Goal: Transaction & Acquisition: Purchase product/service

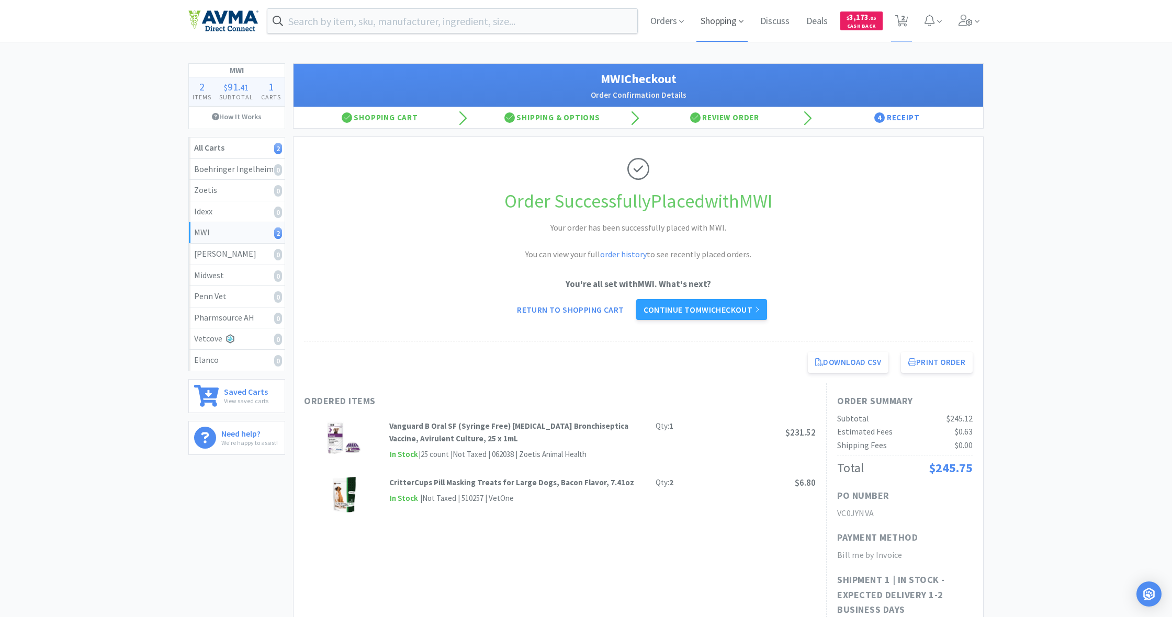
click at [714, 20] on span "Shopping" at bounding box center [721, 21] width 51 height 42
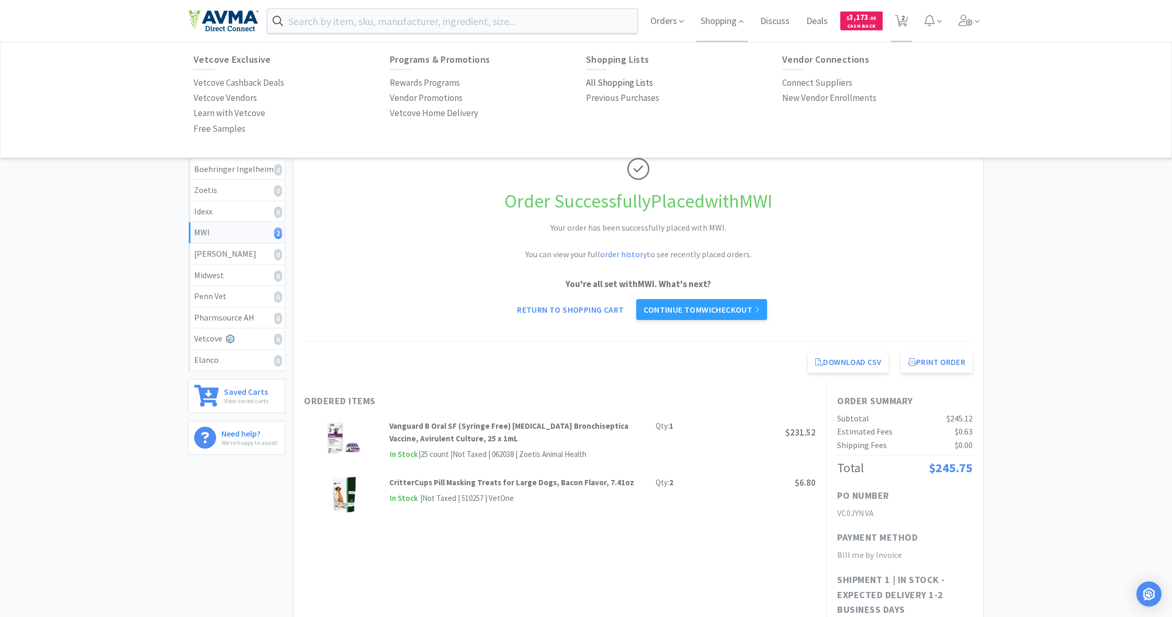
click at [621, 80] on p "All Shopping Lists" at bounding box center [619, 83] width 67 height 14
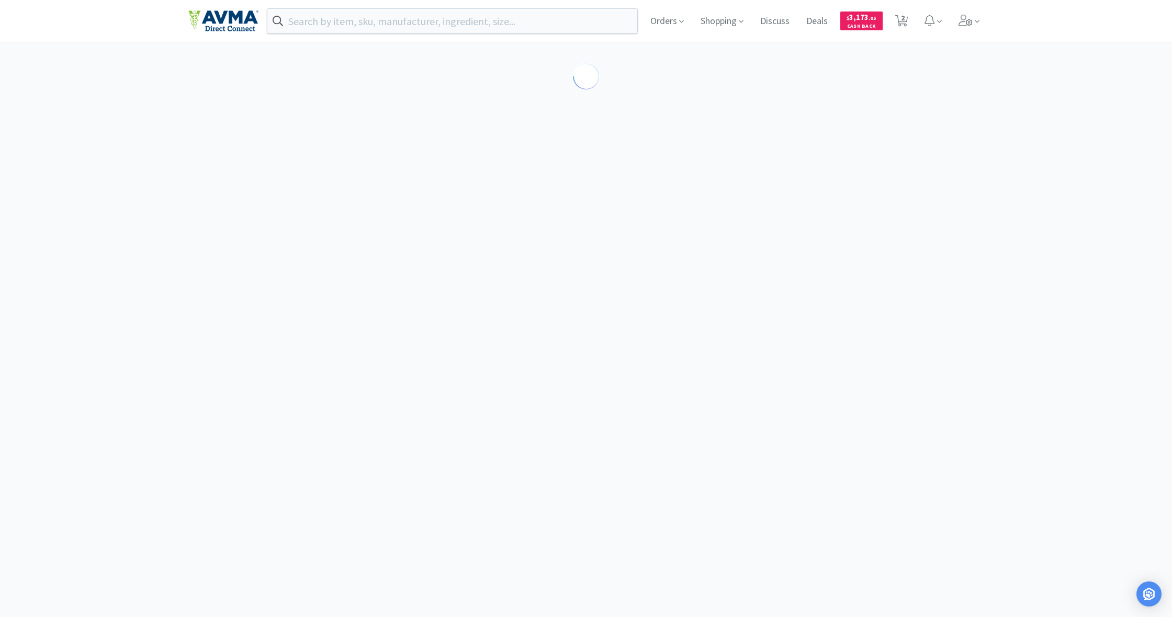
select select "1"
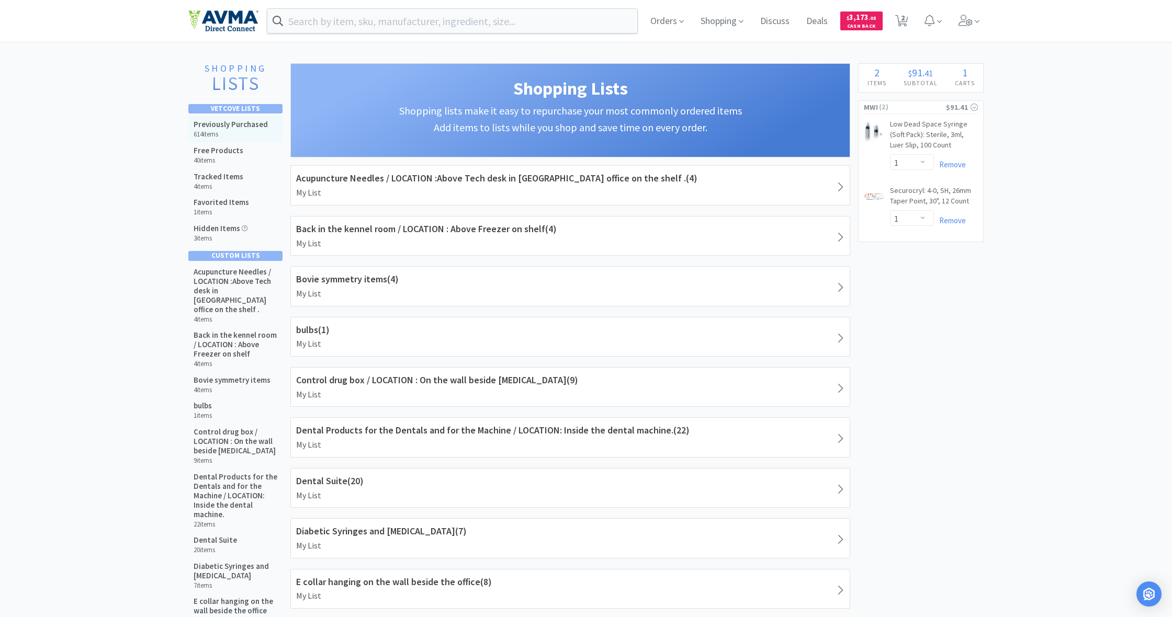
click at [219, 126] on h5 "Previously Purchased" at bounding box center [231, 124] width 74 height 9
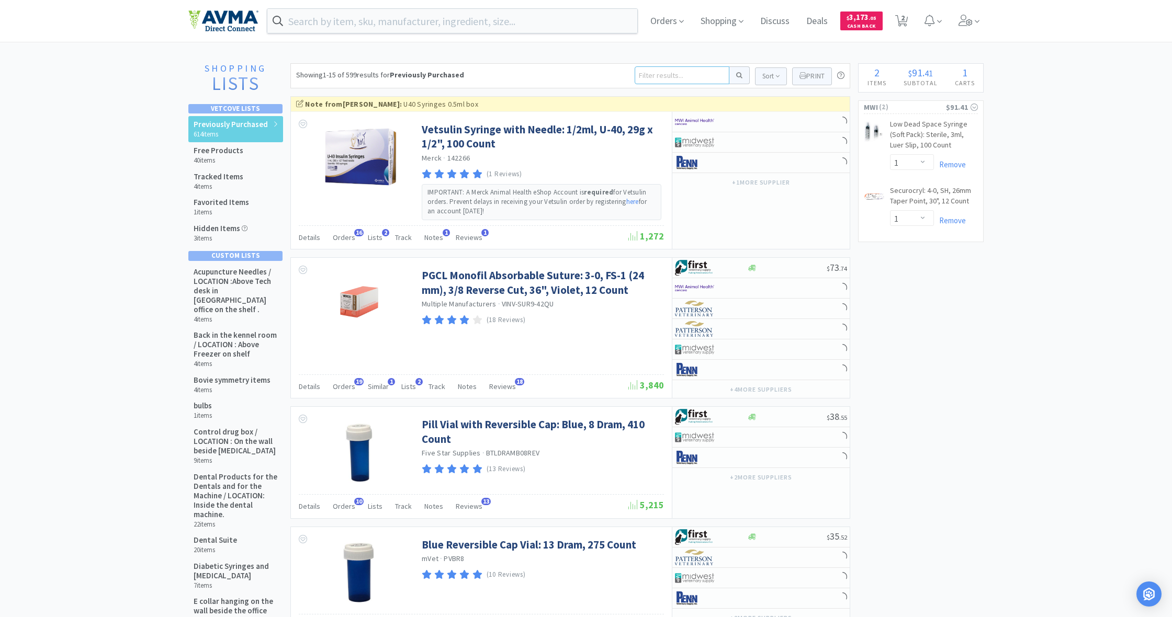
click at [653, 76] on input at bounding box center [682, 75] width 95 height 18
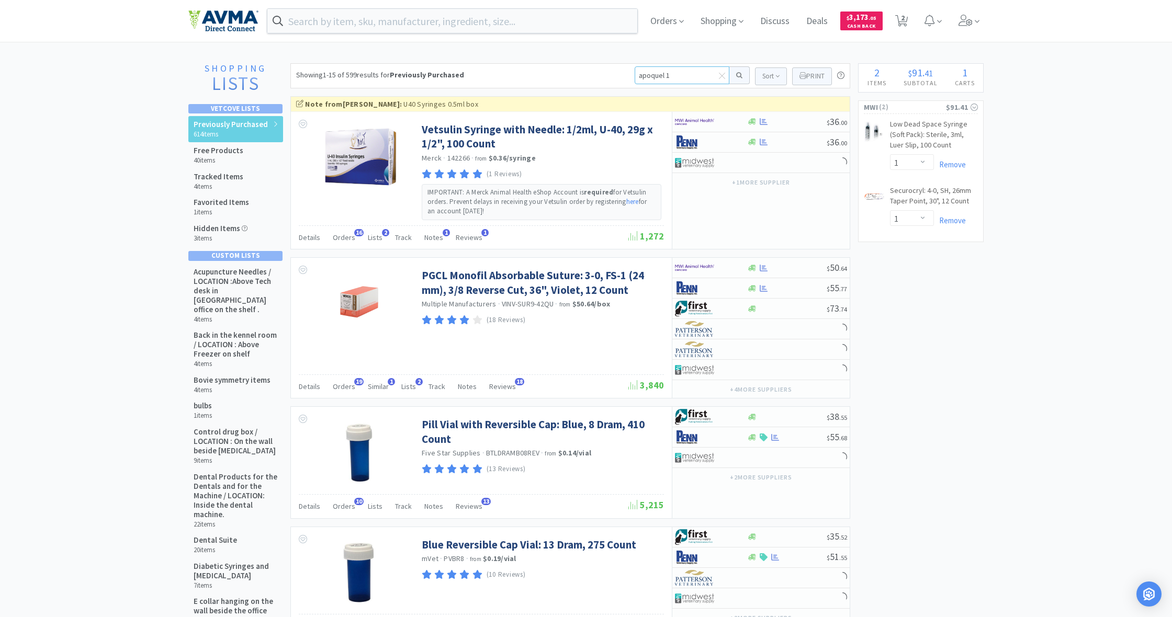
type input "apoquel 16"
click at [738, 75] on button at bounding box center [739, 75] width 20 height 18
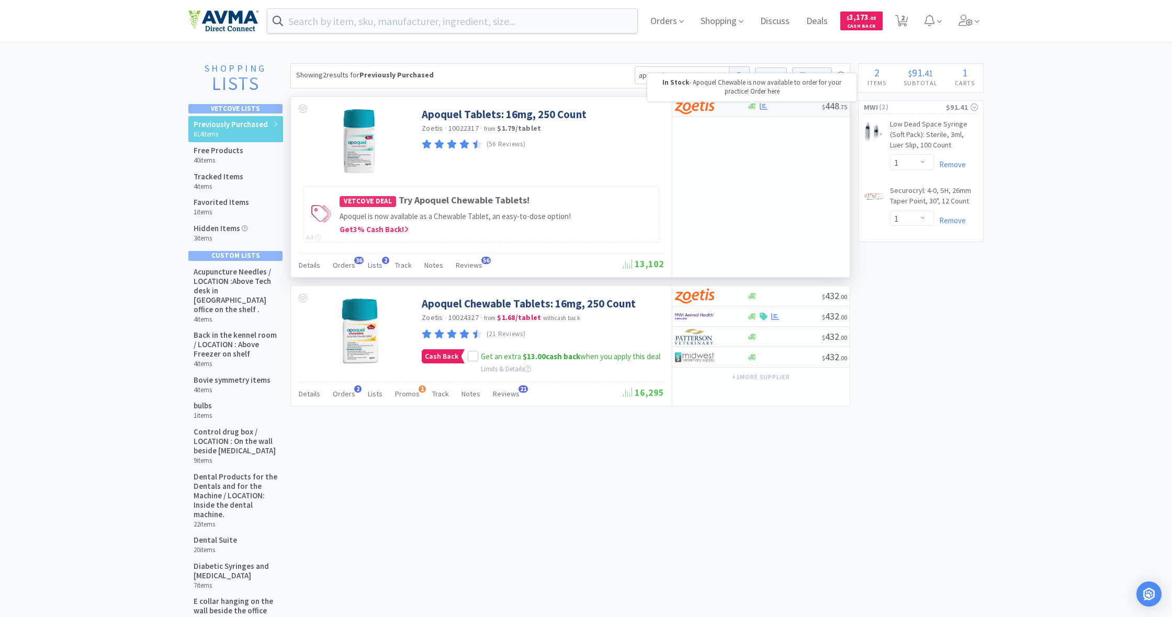
click at [752, 107] on icon at bounding box center [752, 107] width 8 height 6
select select "1"
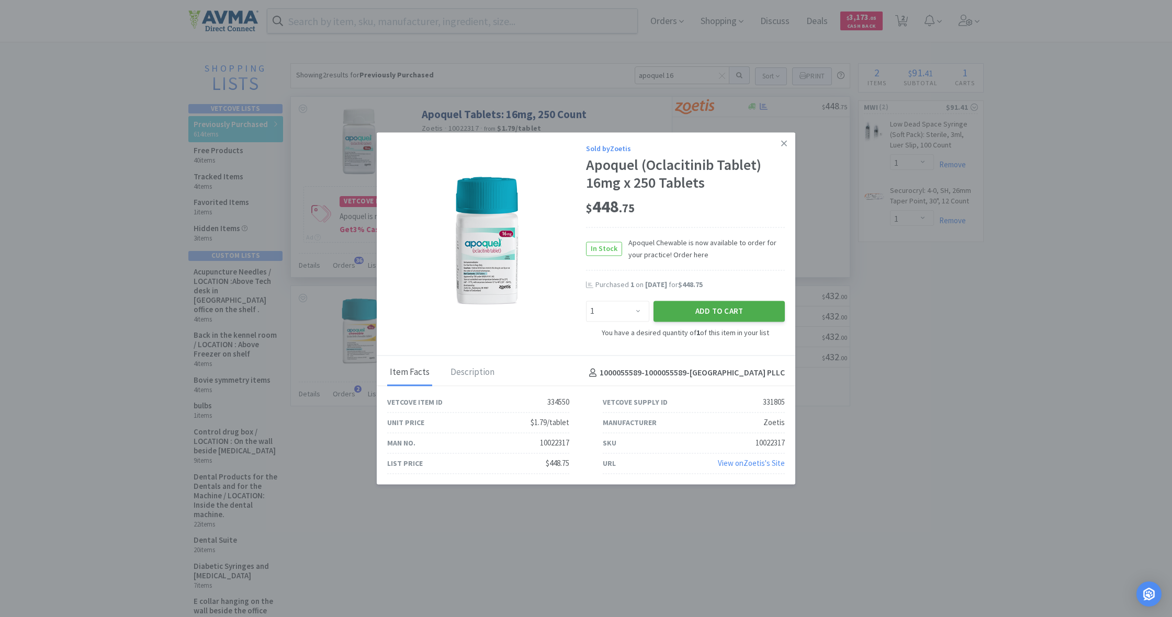
click at [717, 309] on button "Add to Cart" at bounding box center [718, 311] width 131 height 21
select select "1"
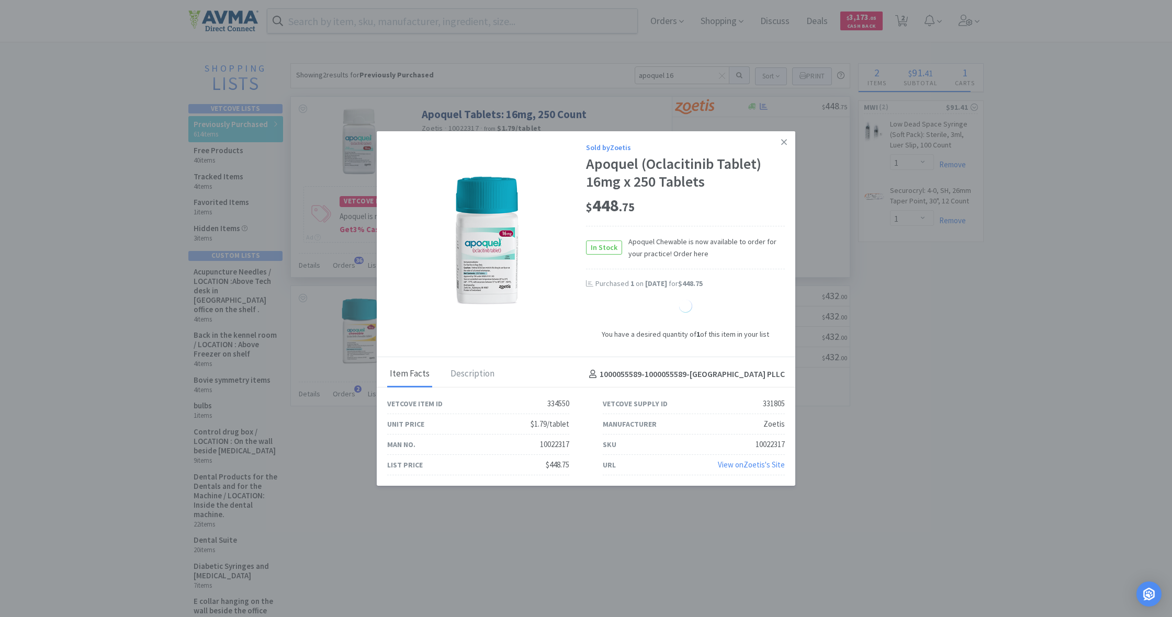
select select "1"
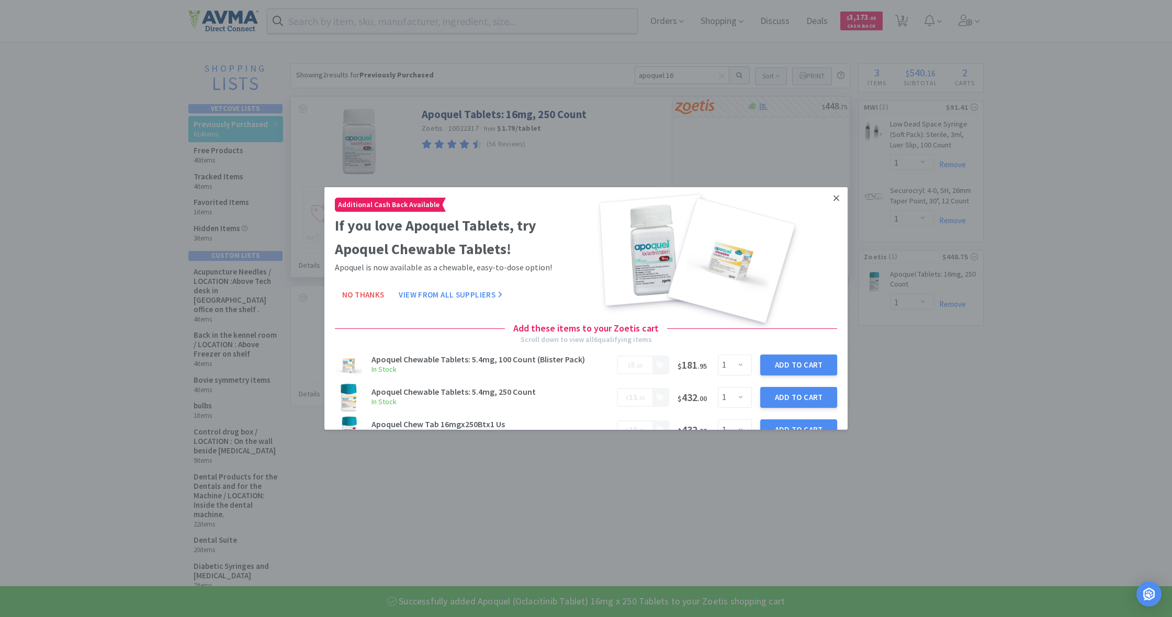
click at [837, 197] on icon at bounding box center [836, 198] width 6 height 9
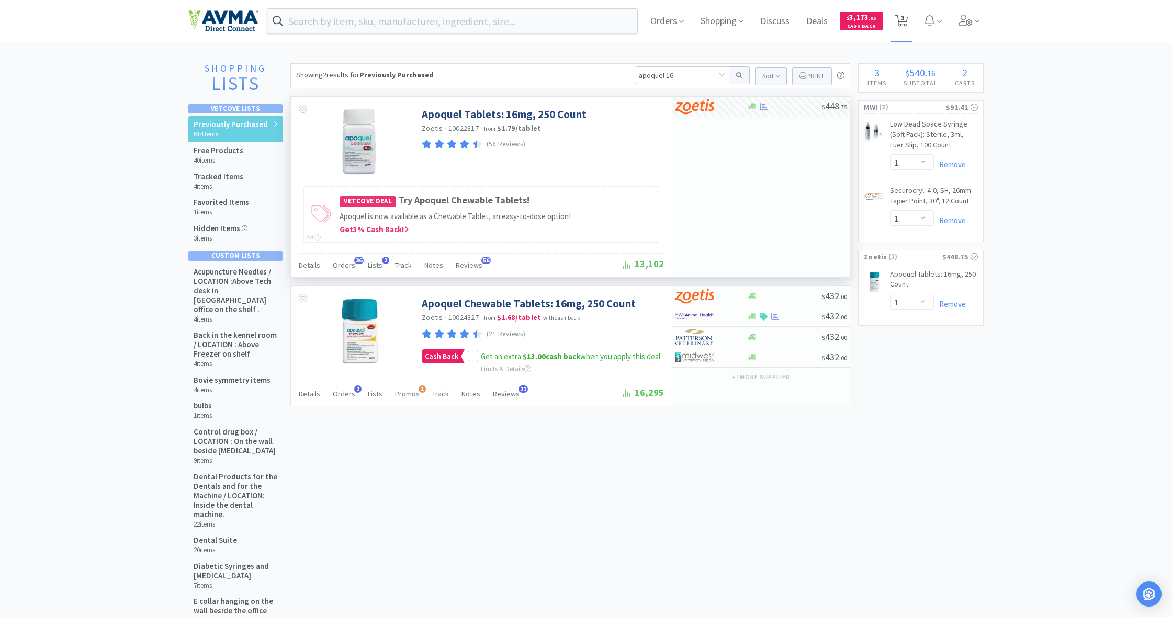
click at [902, 15] on span "3" at bounding box center [903, 18] width 4 height 42
select select "1"
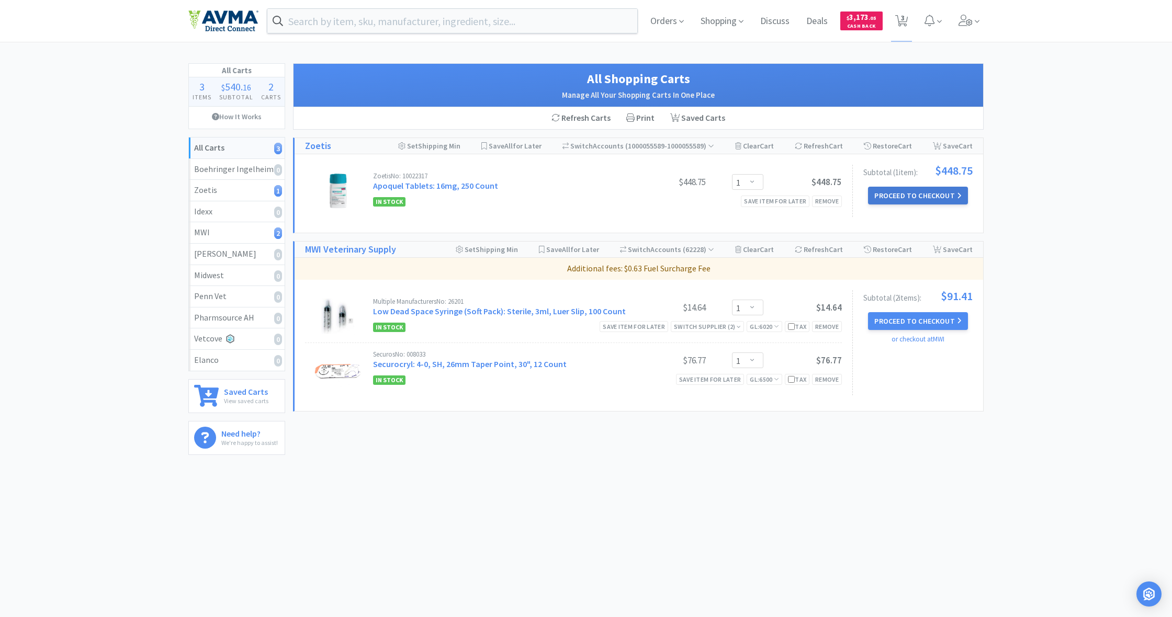
click at [930, 203] on button "Proceed to Checkout" at bounding box center [917, 196] width 99 height 18
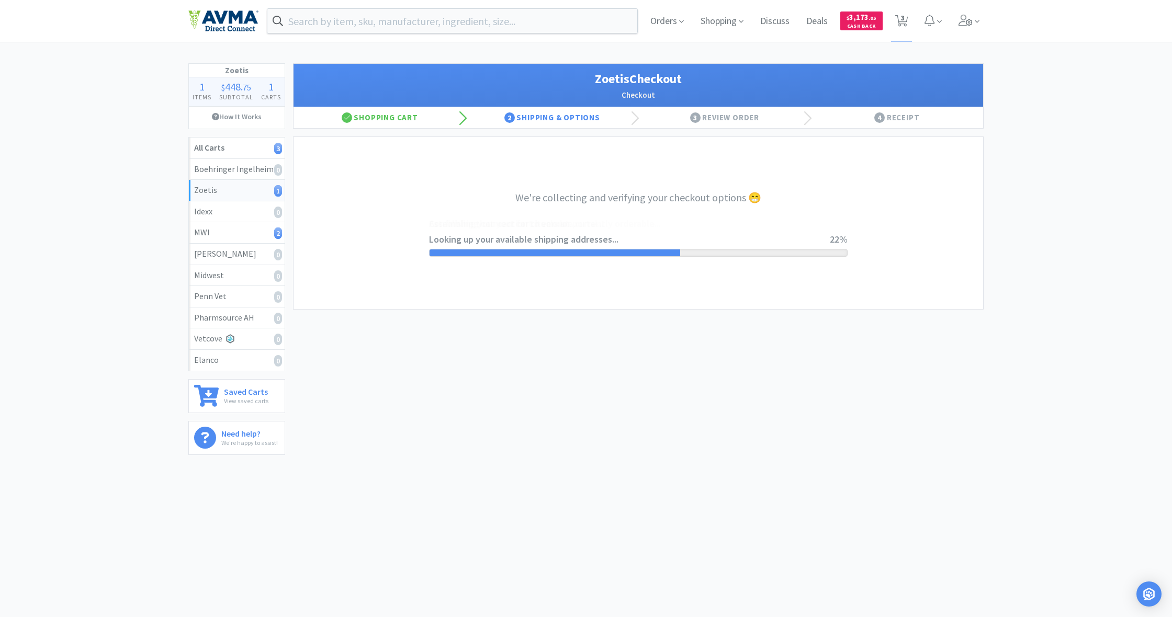
select select "invoice"
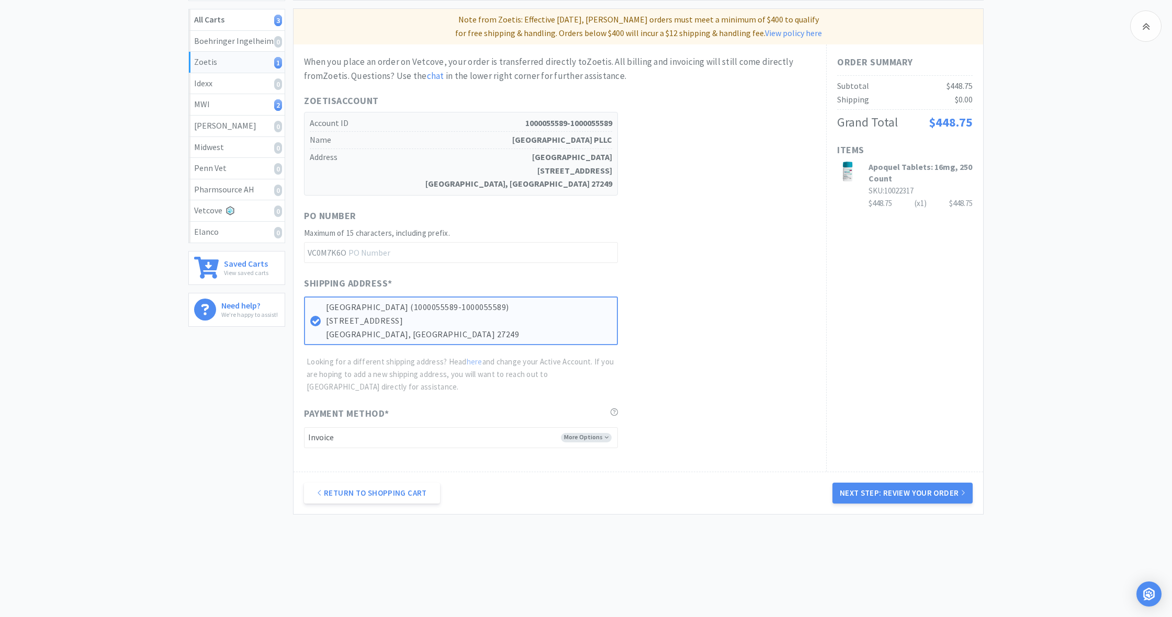
scroll to position [128, 0]
click at [900, 487] on button "Next Step: Review Your Order" at bounding box center [902, 493] width 140 height 21
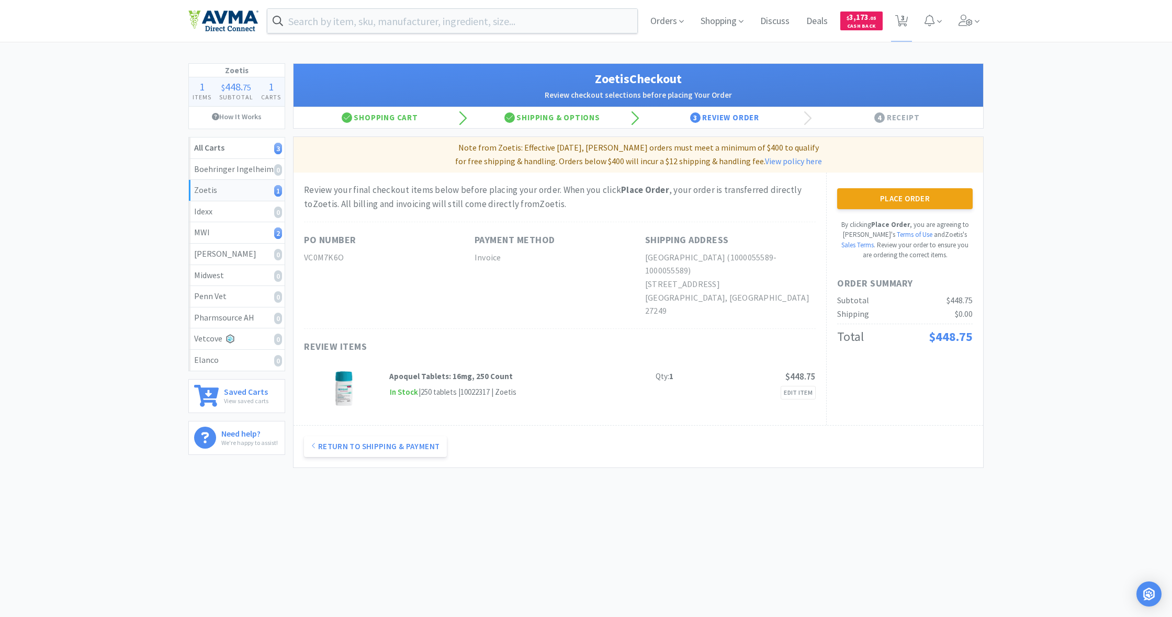
click at [908, 198] on button "Place Order" at bounding box center [904, 198] width 135 height 21
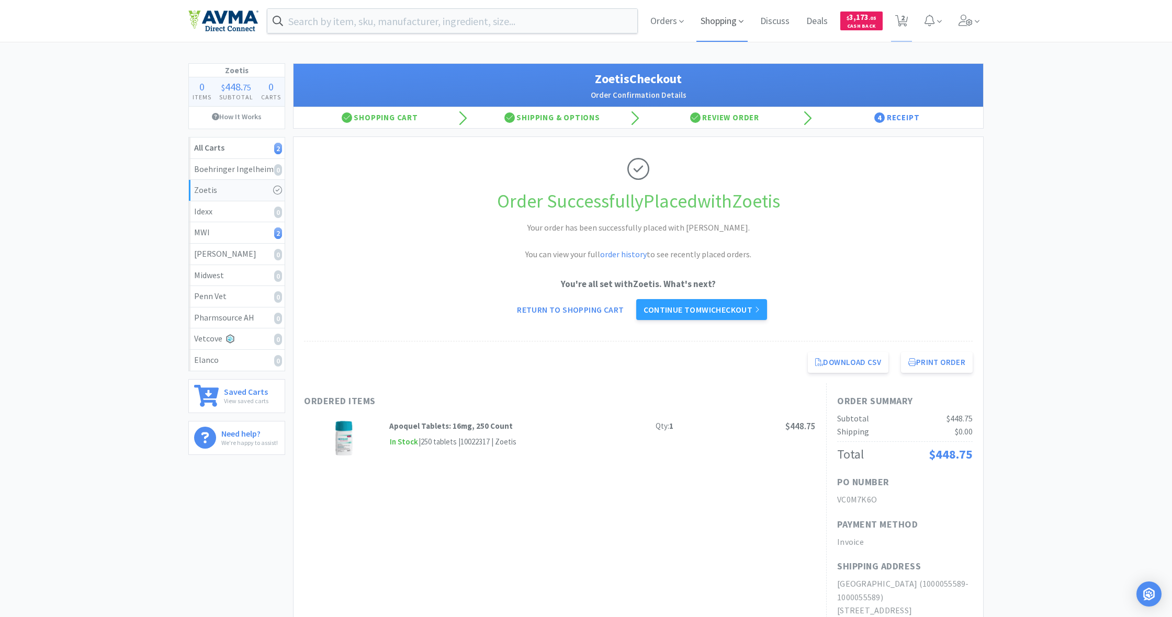
click at [713, 24] on span "Shopping" at bounding box center [721, 21] width 51 height 42
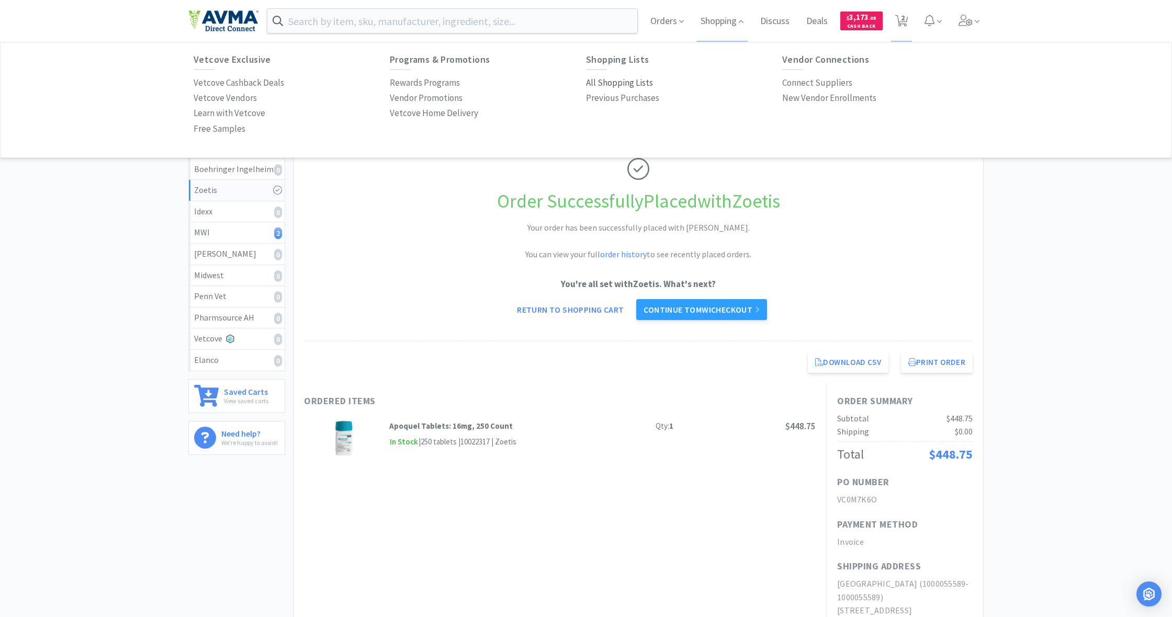
drag, startPoint x: 623, startPoint y: 84, endPoint x: 612, endPoint y: 83, distance: 11.0
click at [623, 84] on p "All Shopping Lists" at bounding box center [619, 83] width 67 height 14
select select "1"
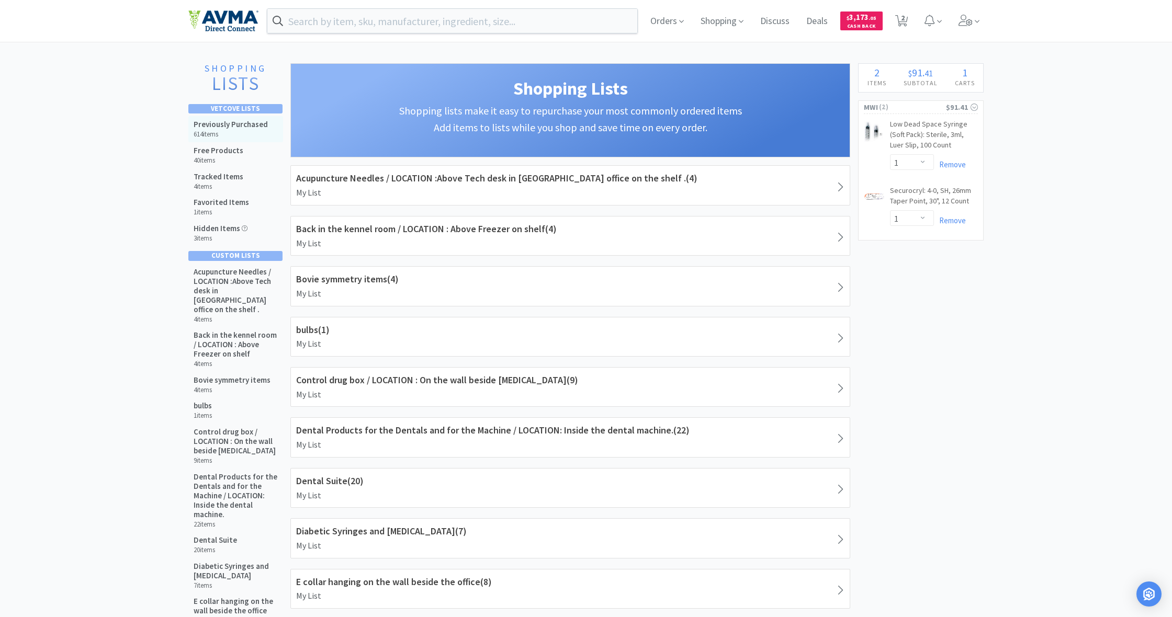
click at [213, 127] on h5 "Previously Purchased" at bounding box center [231, 124] width 74 height 9
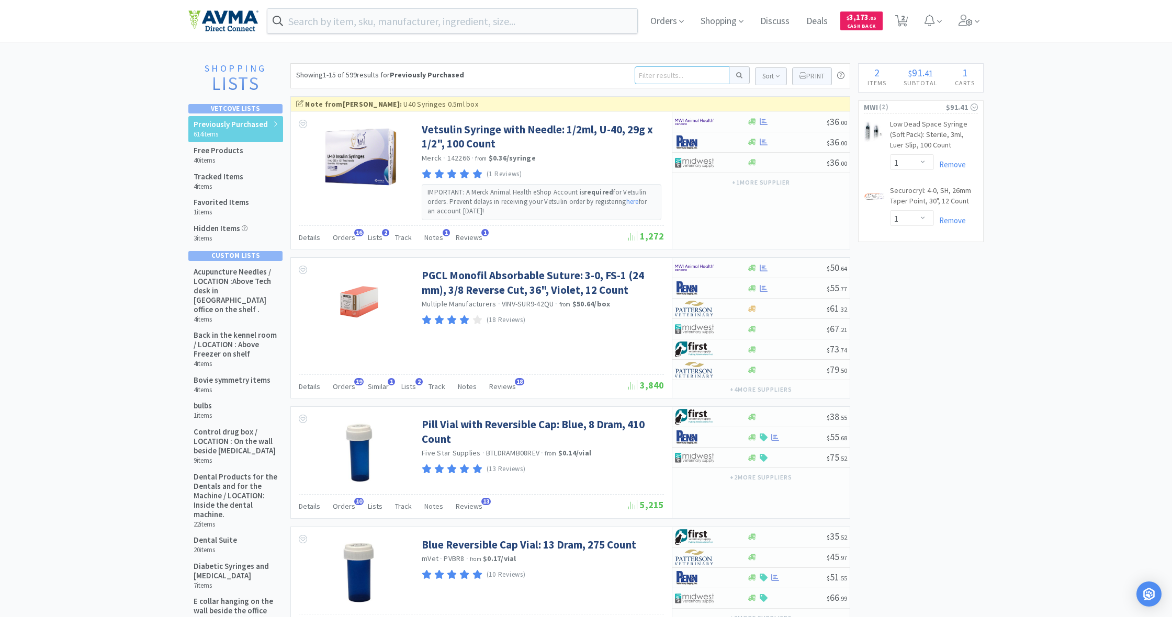
click at [654, 75] on input at bounding box center [682, 75] width 95 height 18
type input "optim"
click at [738, 75] on button at bounding box center [739, 75] width 20 height 18
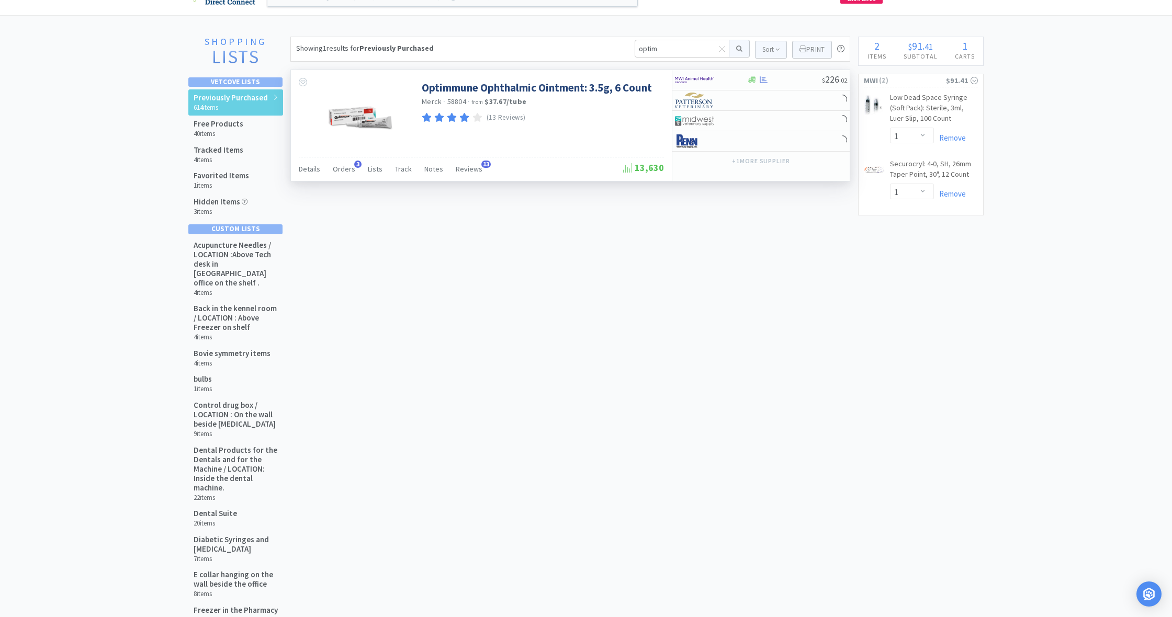
scroll to position [27, 0]
click at [747, 83] on div at bounding box center [752, 80] width 10 height 8
select select "1"
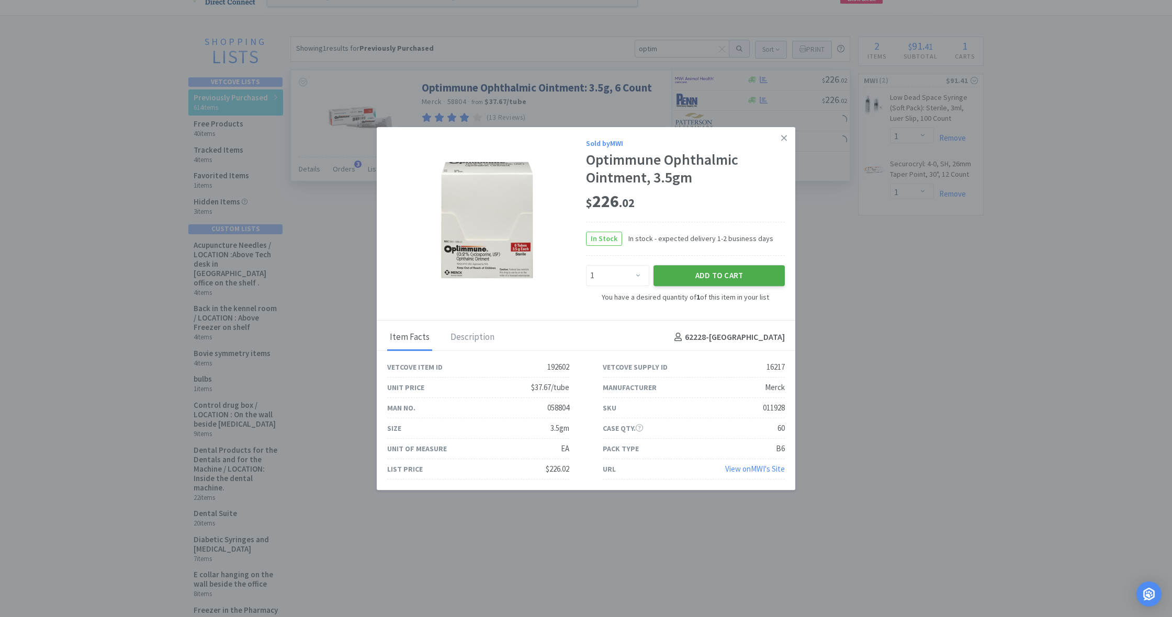
click at [726, 275] on button "Add to Cart" at bounding box center [718, 275] width 131 height 21
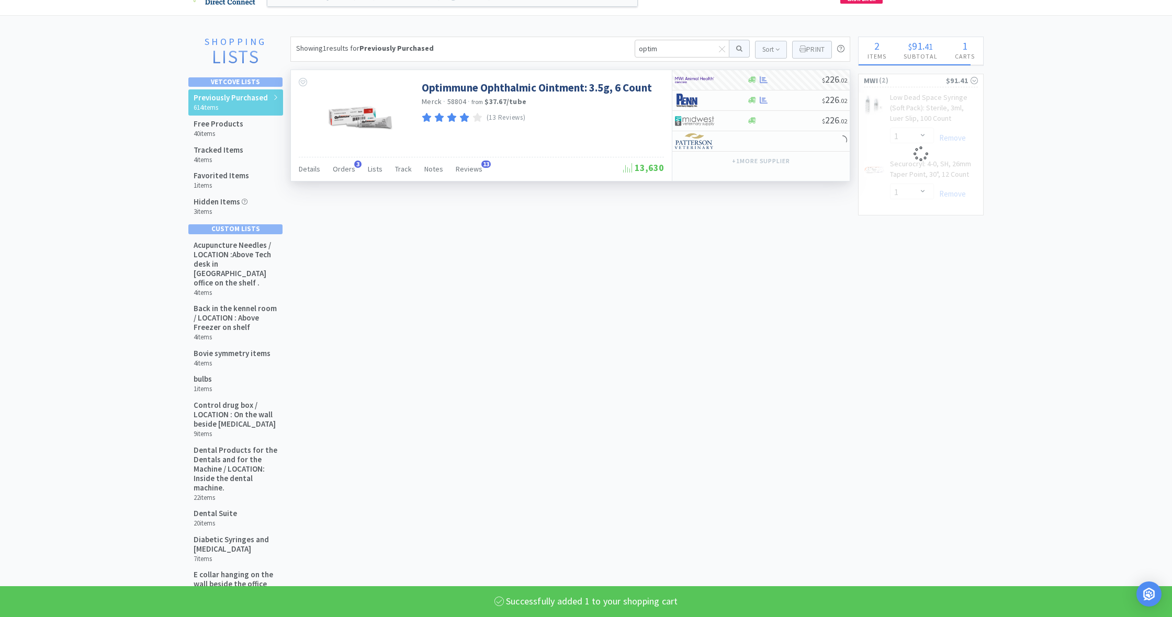
select select "1"
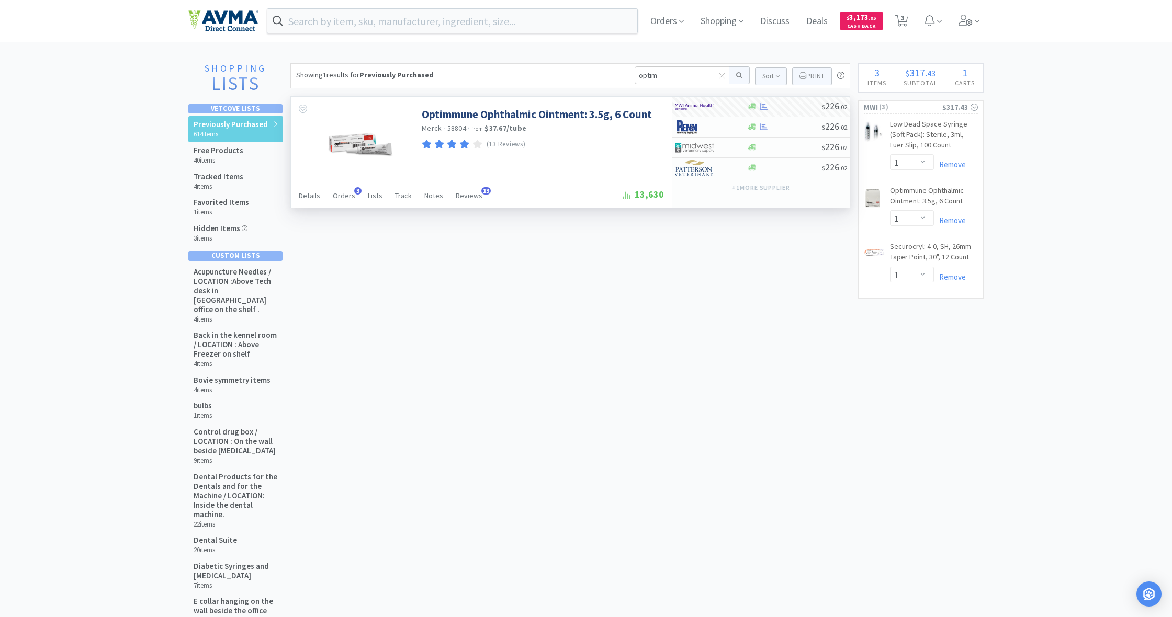
scroll to position [0, 0]
click at [717, 24] on span "Shopping" at bounding box center [721, 21] width 51 height 42
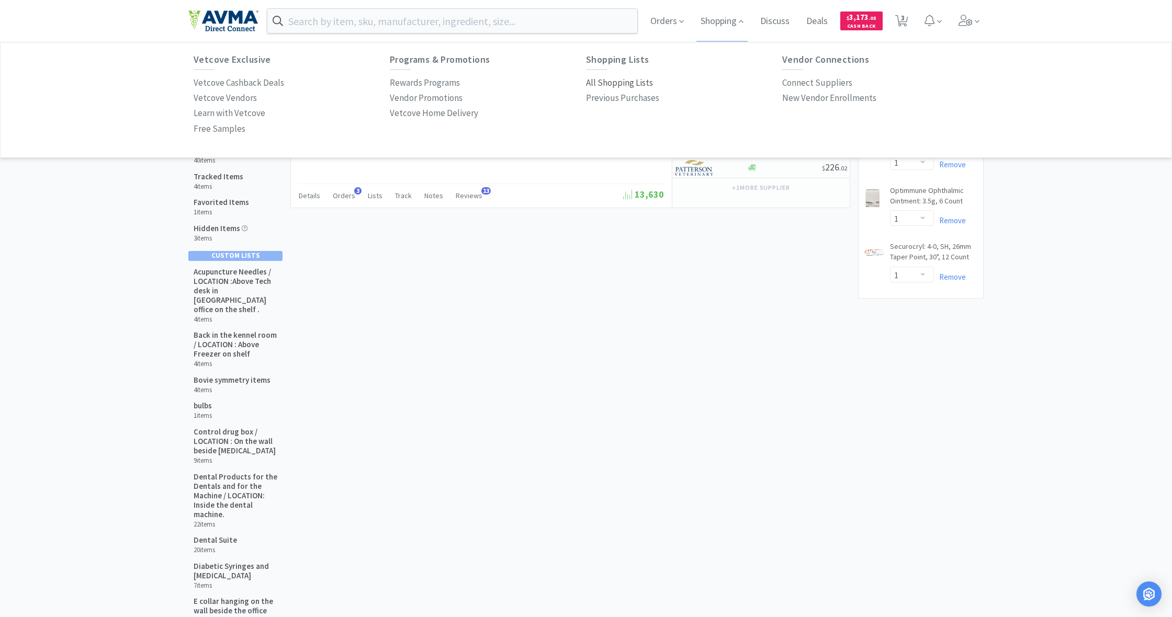
click at [620, 78] on p "All Shopping Lists" at bounding box center [619, 83] width 67 height 14
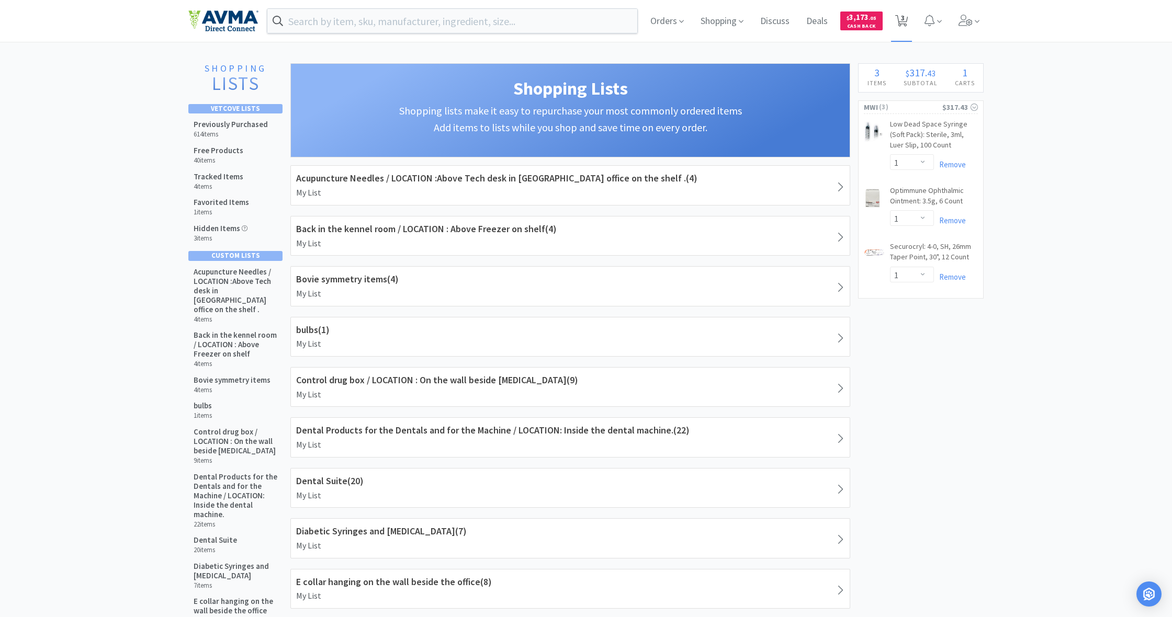
click at [902, 19] on span "3" at bounding box center [903, 18] width 4 height 42
select select "1"
